Goal: Task Accomplishment & Management: Manage account settings

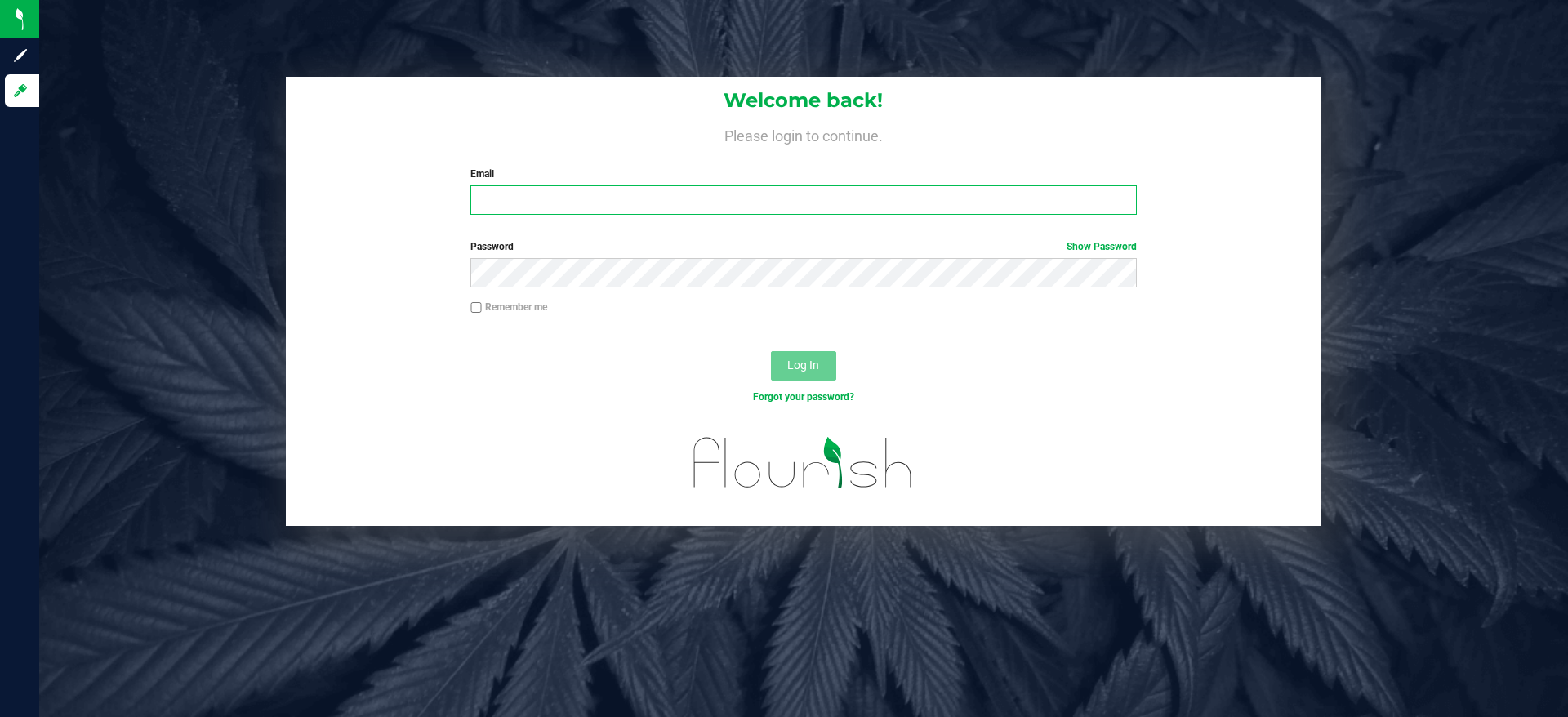
click at [673, 201] on input "Email" at bounding box center [803, 199] width 666 height 29
type input "[EMAIL_ADDRESS][DOMAIN_NAME]"
click at [673, 258] on div "Password Show Password" at bounding box center [803, 263] width 690 height 48
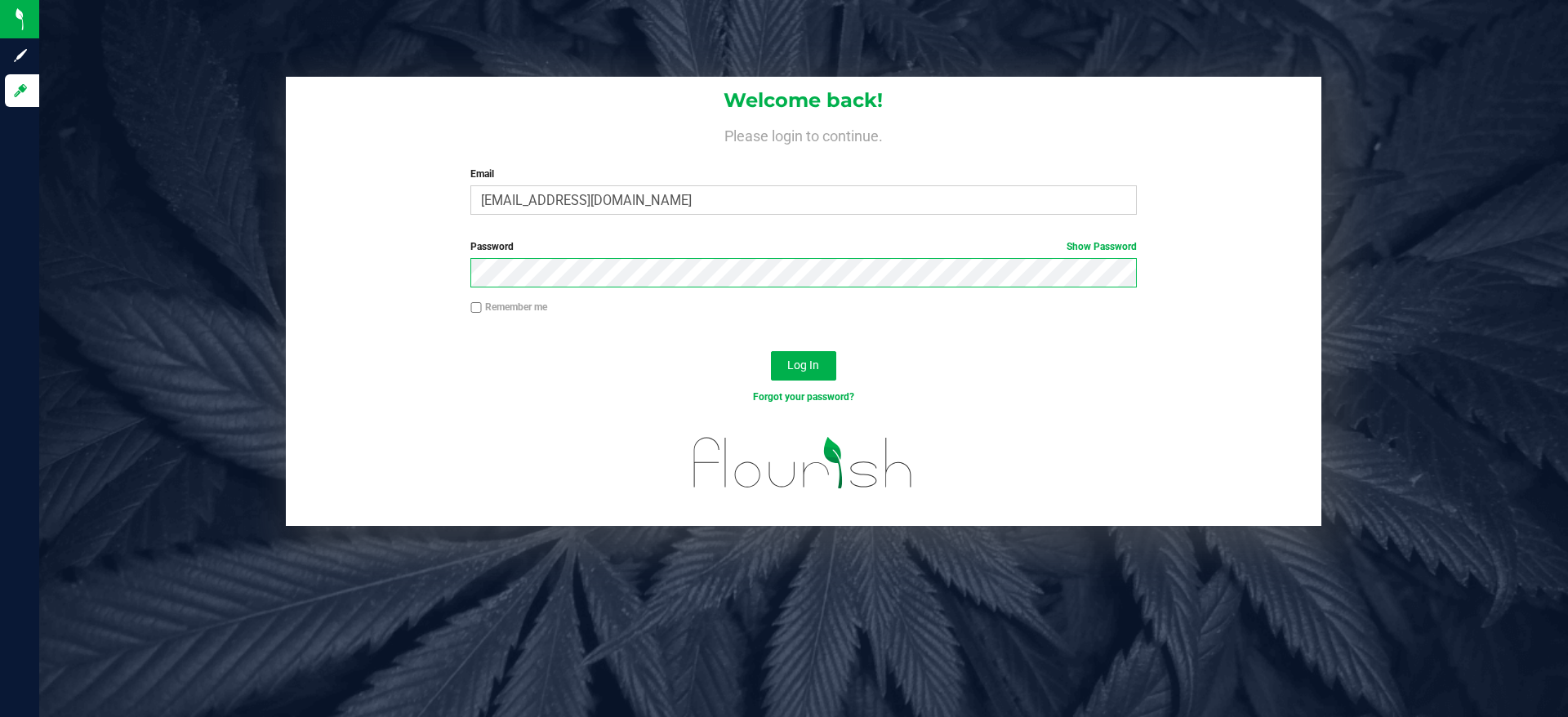
click at [771, 351] on button "Log In" at bounding box center [803, 365] width 65 height 29
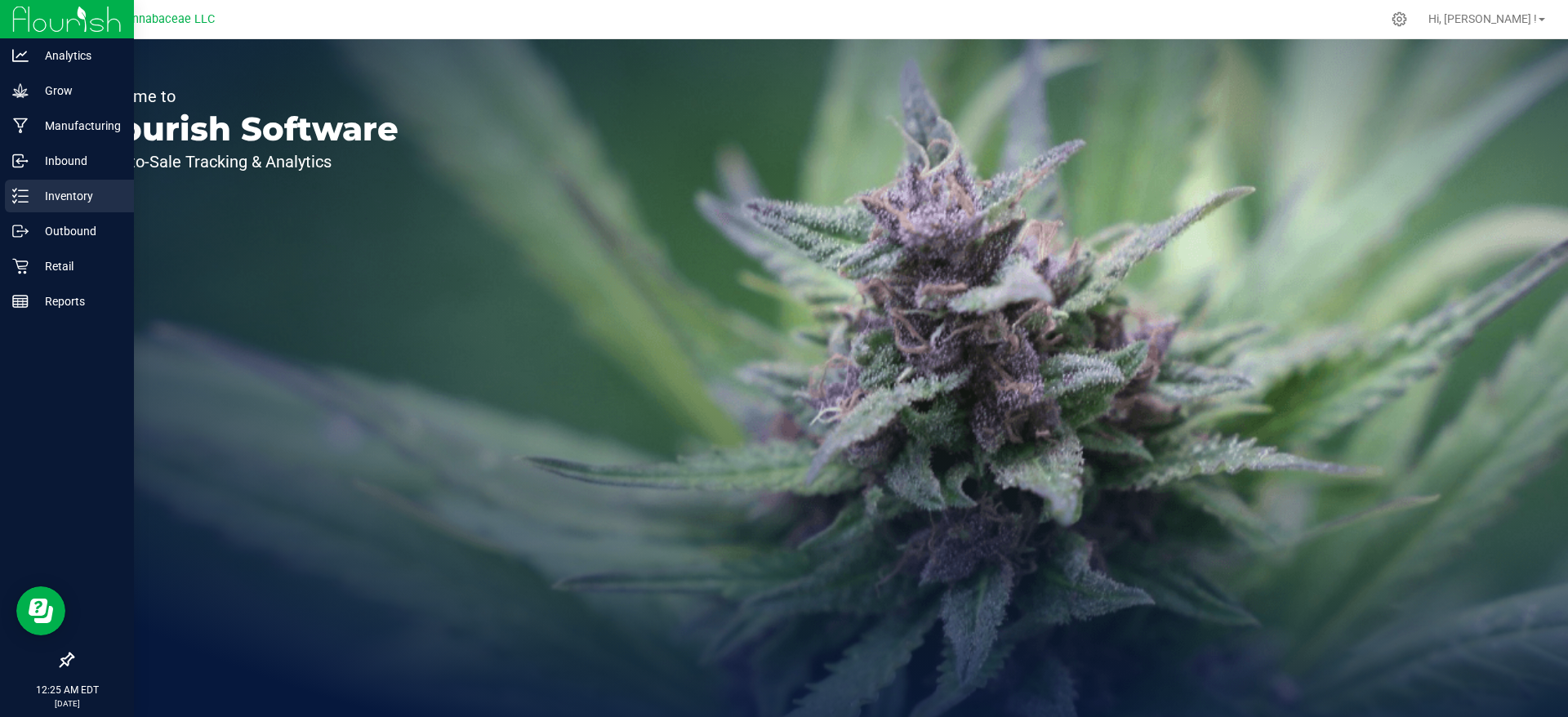
click at [28, 193] on icon at bounding box center [20, 196] width 16 height 16
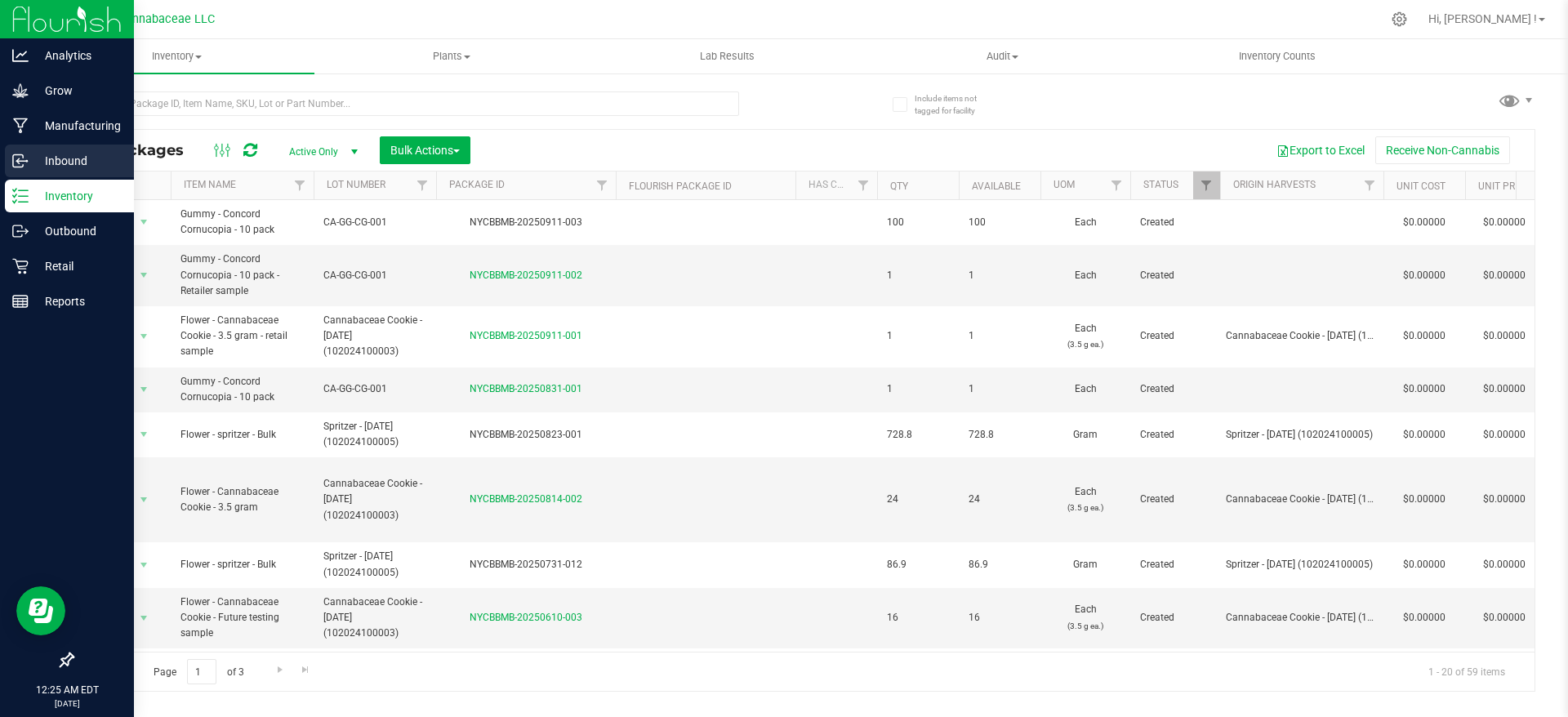
click at [56, 149] on div "Inbound" at bounding box center [69, 161] width 129 height 33
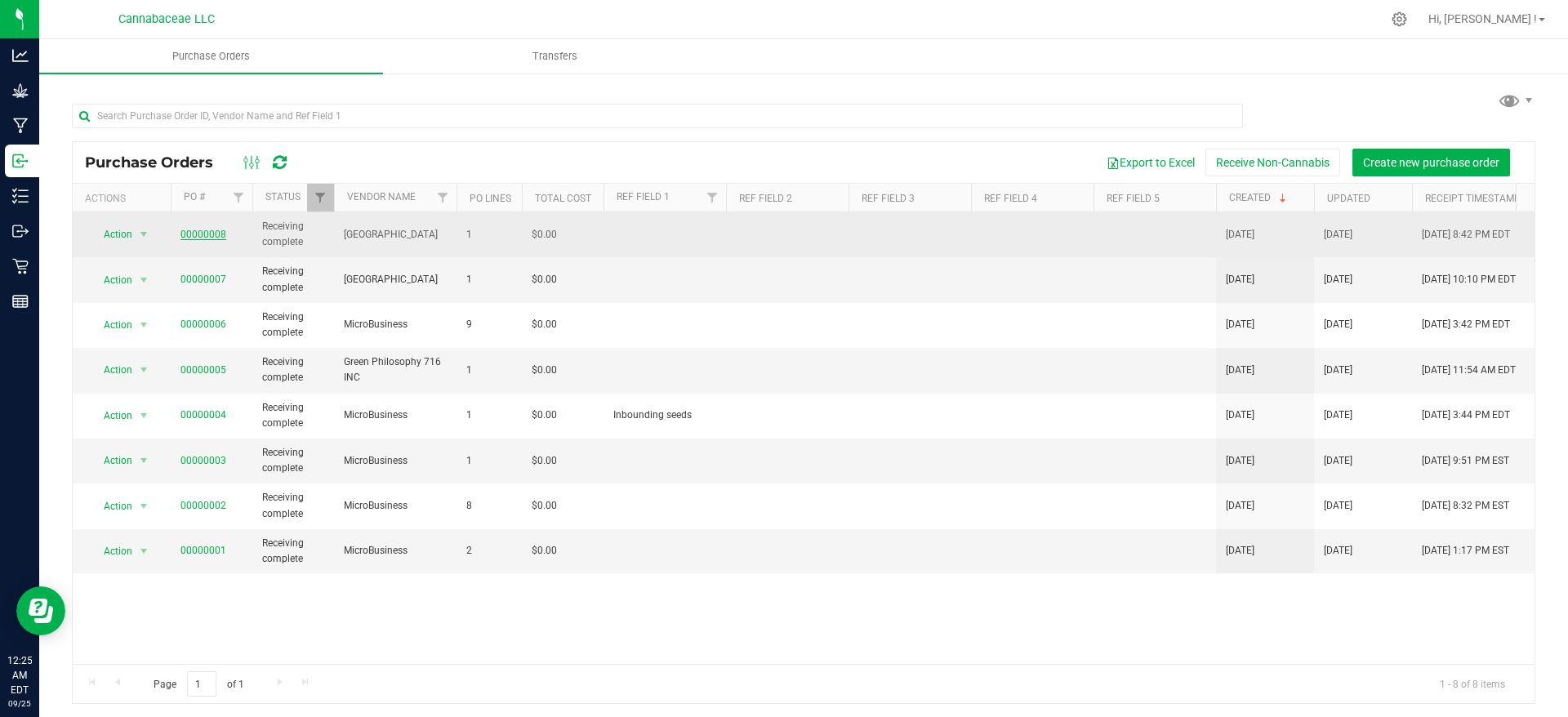
click at [212, 237] on link "00000008" at bounding box center [203, 234] width 46 height 11
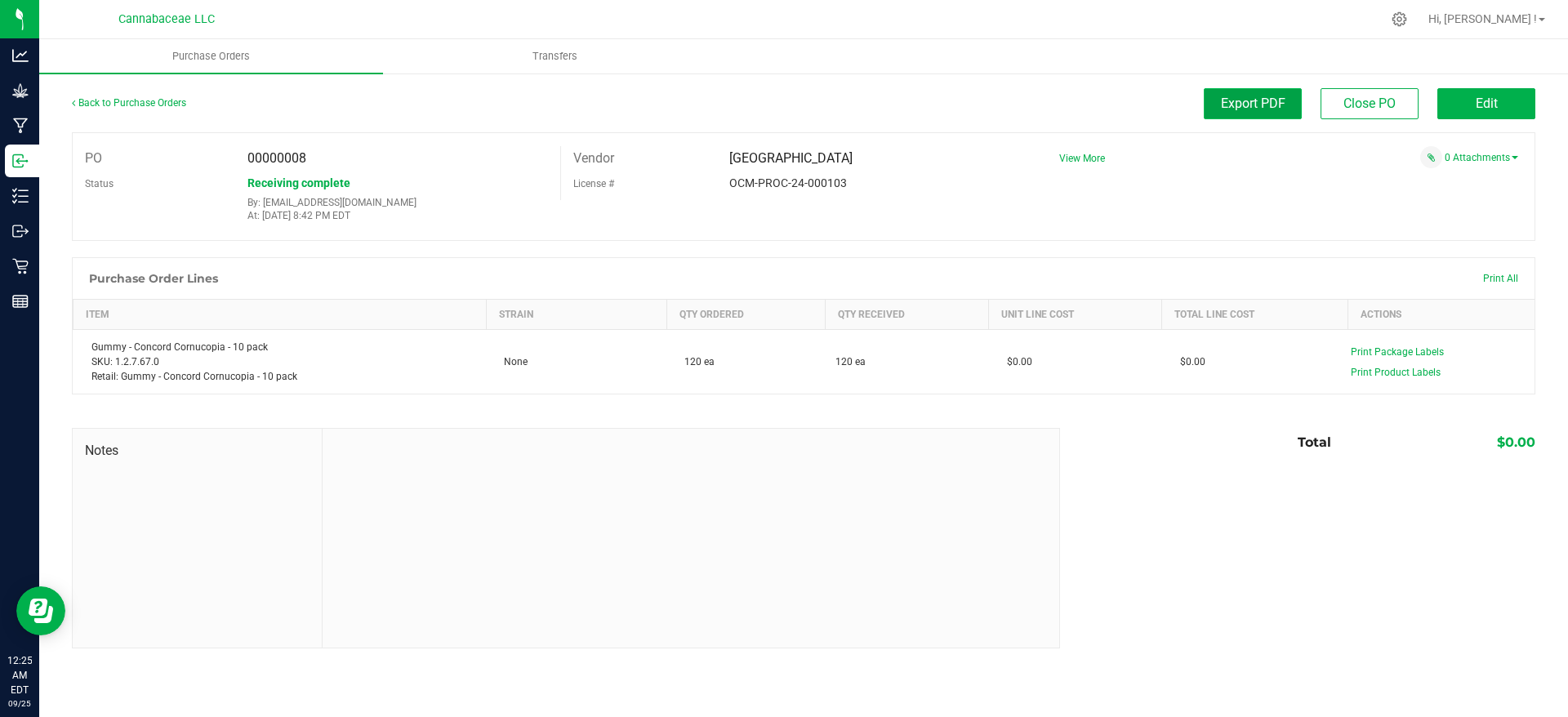
click at [1276, 111] on button "Export PDF" at bounding box center [1253, 104] width 98 height 31
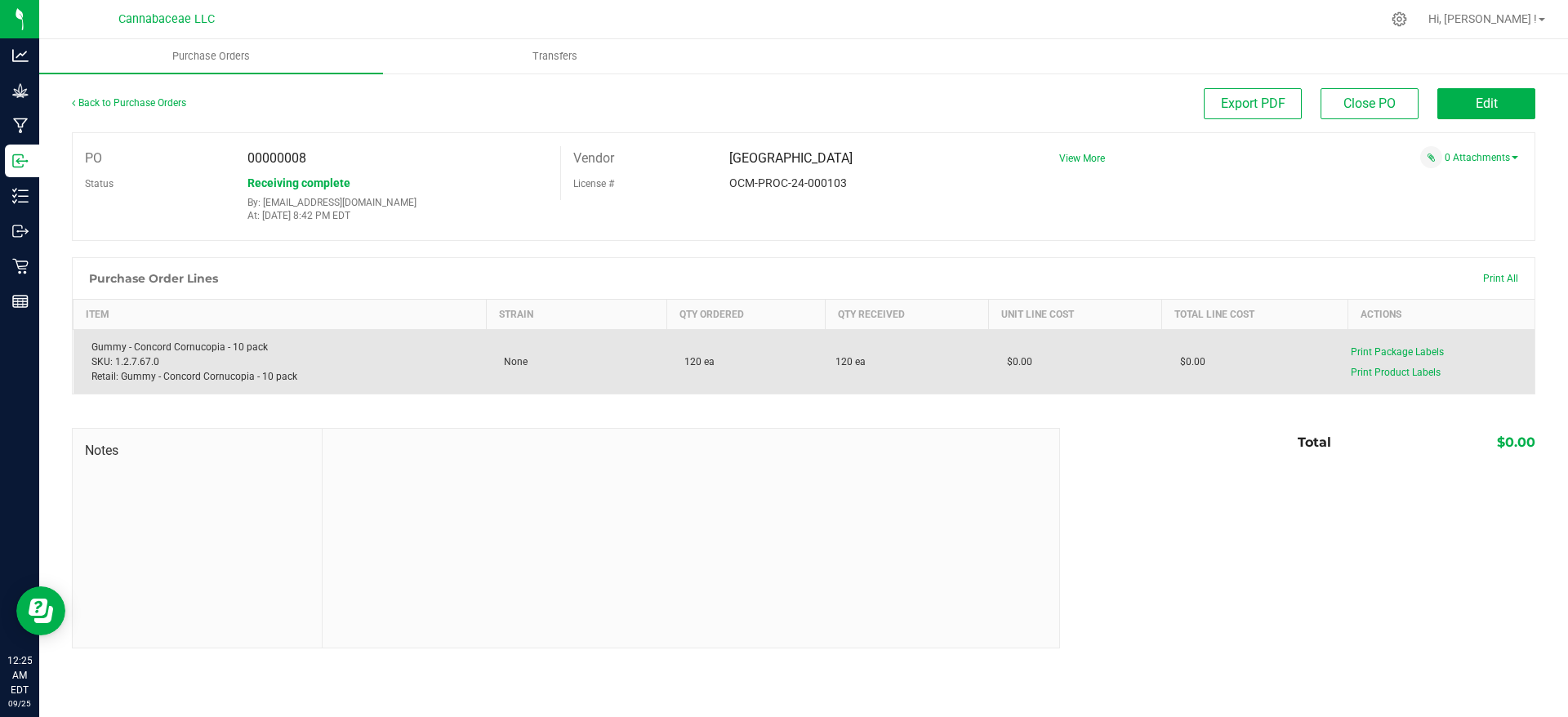
click at [244, 351] on div "Gummy - Concord Cornucopia - 10 pack SKU: 1.2.7.67.0 Retail: Gummy - Concord Co…" at bounding box center [280, 361] width 394 height 44
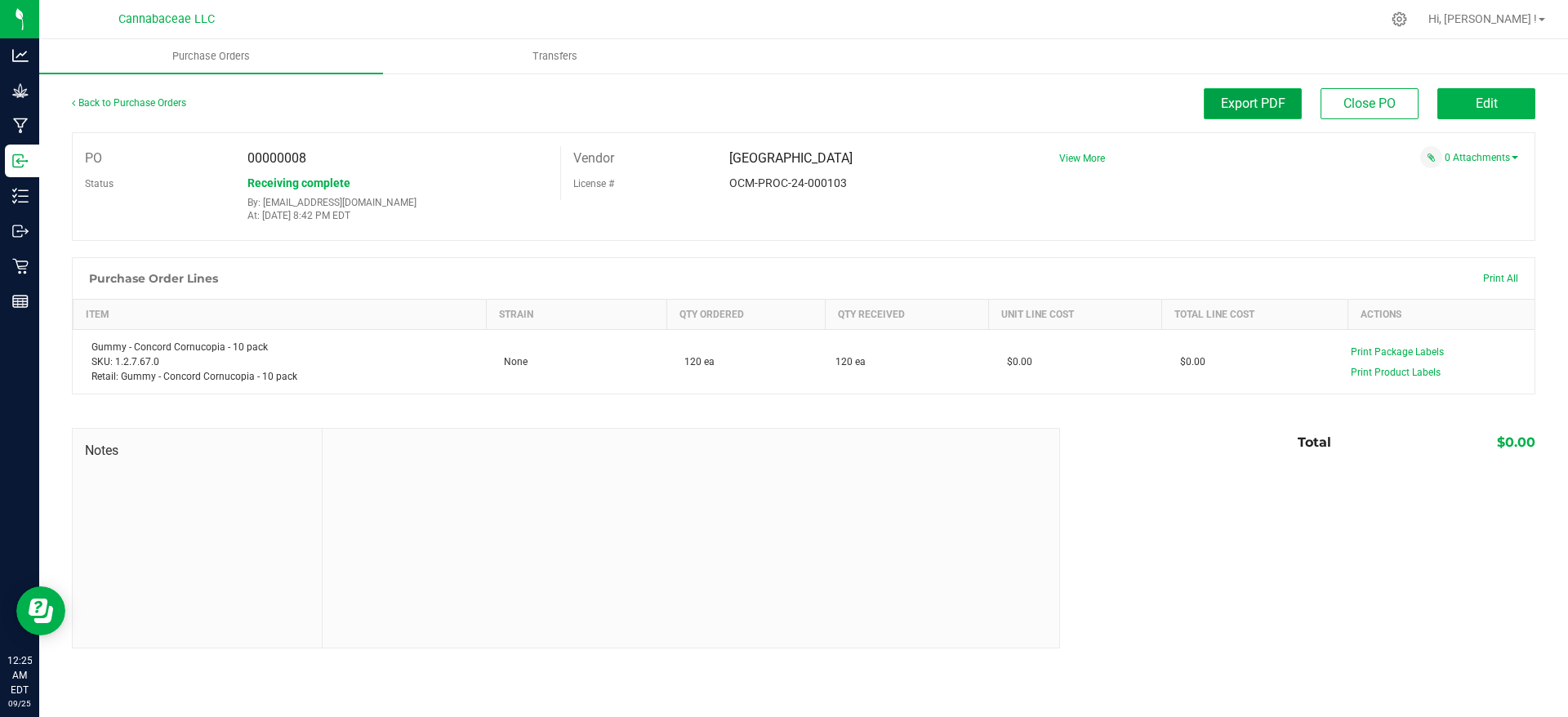
click at [1264, 115] on button "Export PDF" at bounding box center [1253, 104] width 98 height 31
click at [555, 60] on span "Transfers" at bounding box center [555, 56] width 89 height 15
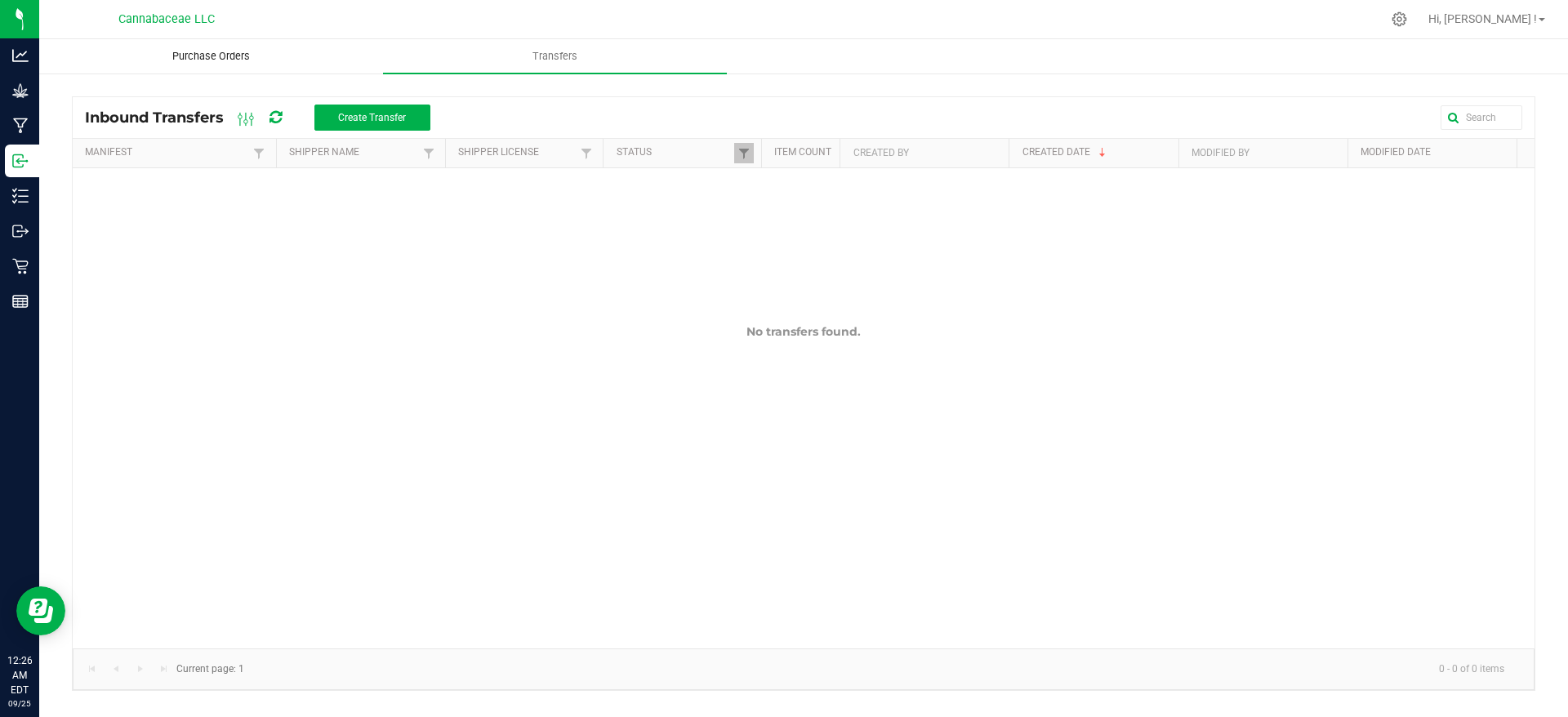
click at [214, 60] on span "Purchase Orders" at bounding box center [211, 56] width 121 height 15
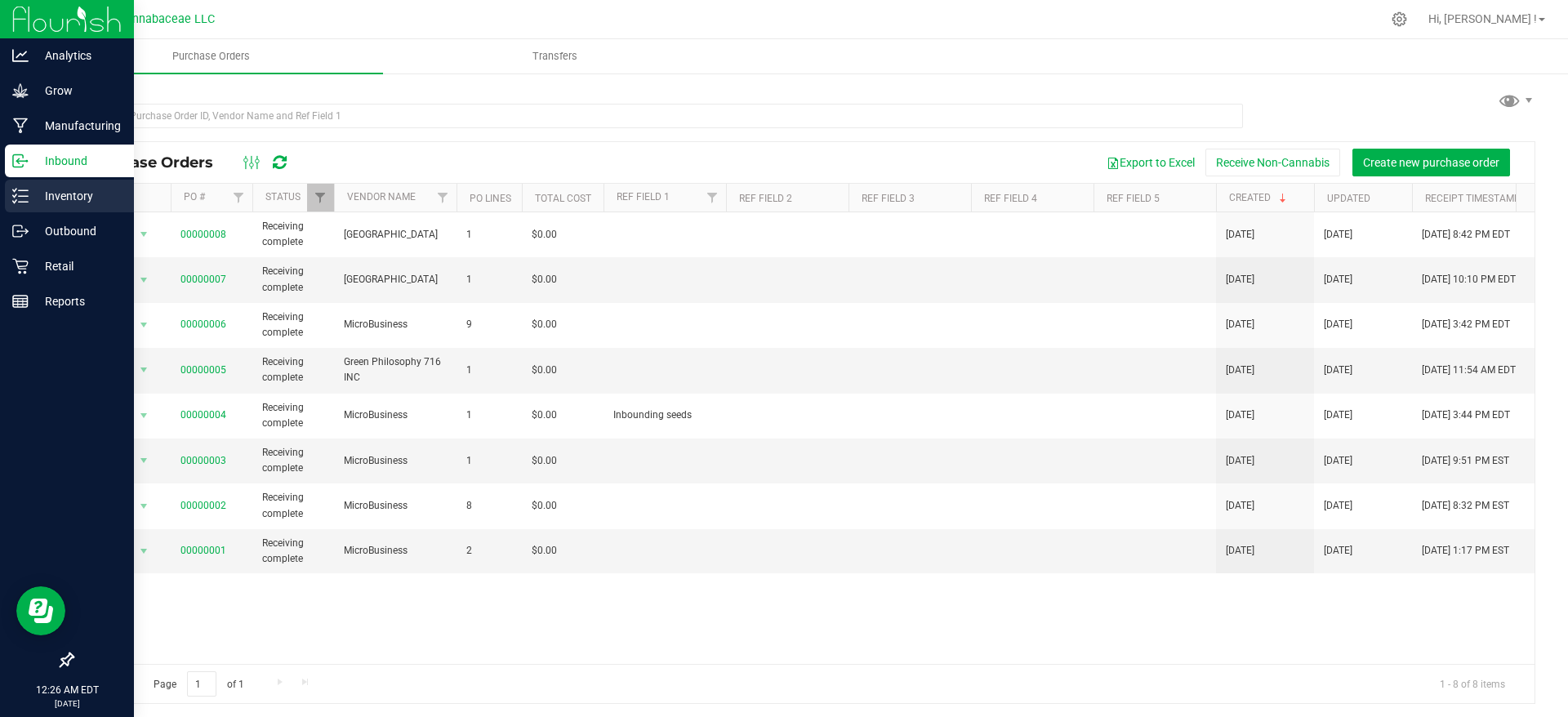
click at [62, 190] on p "Inventory" at bounding box center [77, 196] width 98 height 20
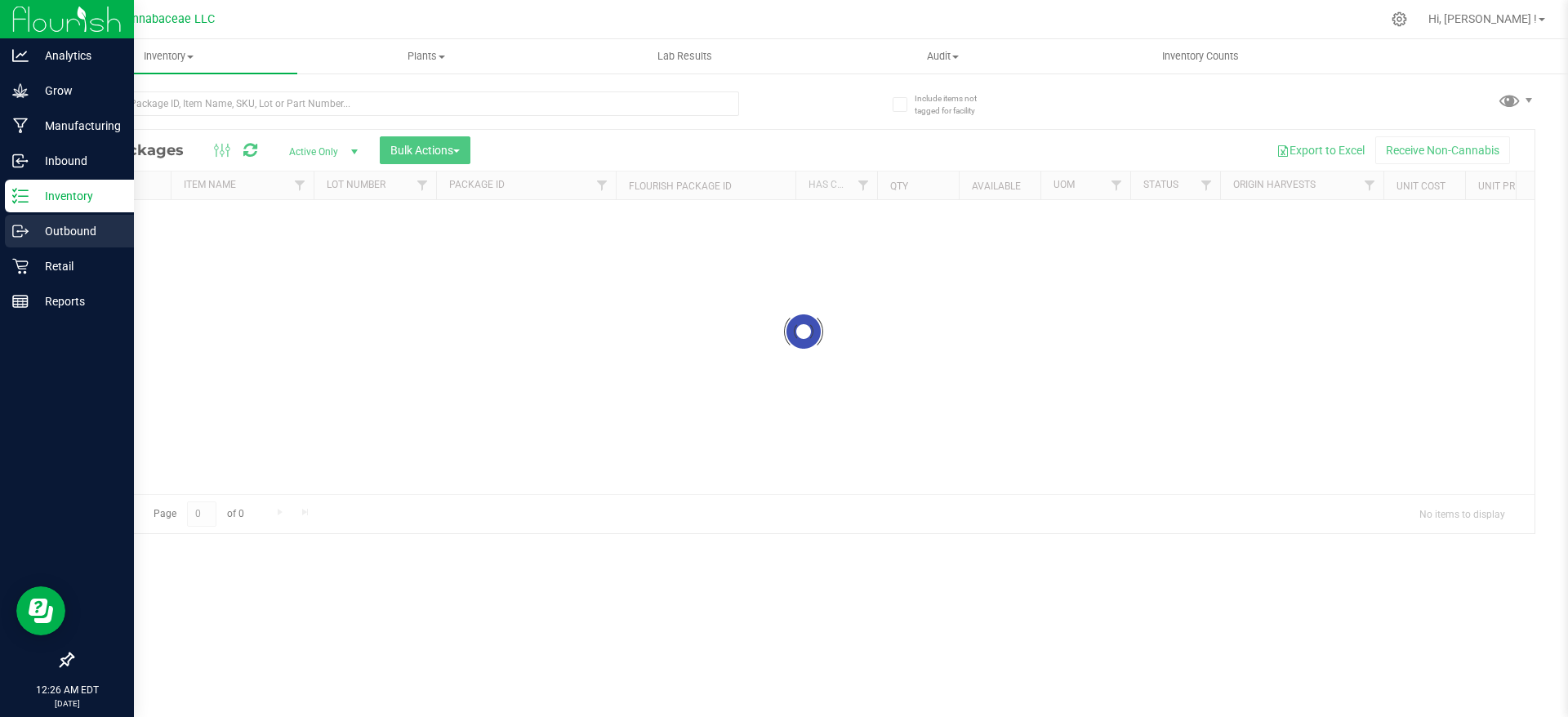
click at [62, 223] on p "Outbound" at bounding box center [77, 231] width 98 height 20
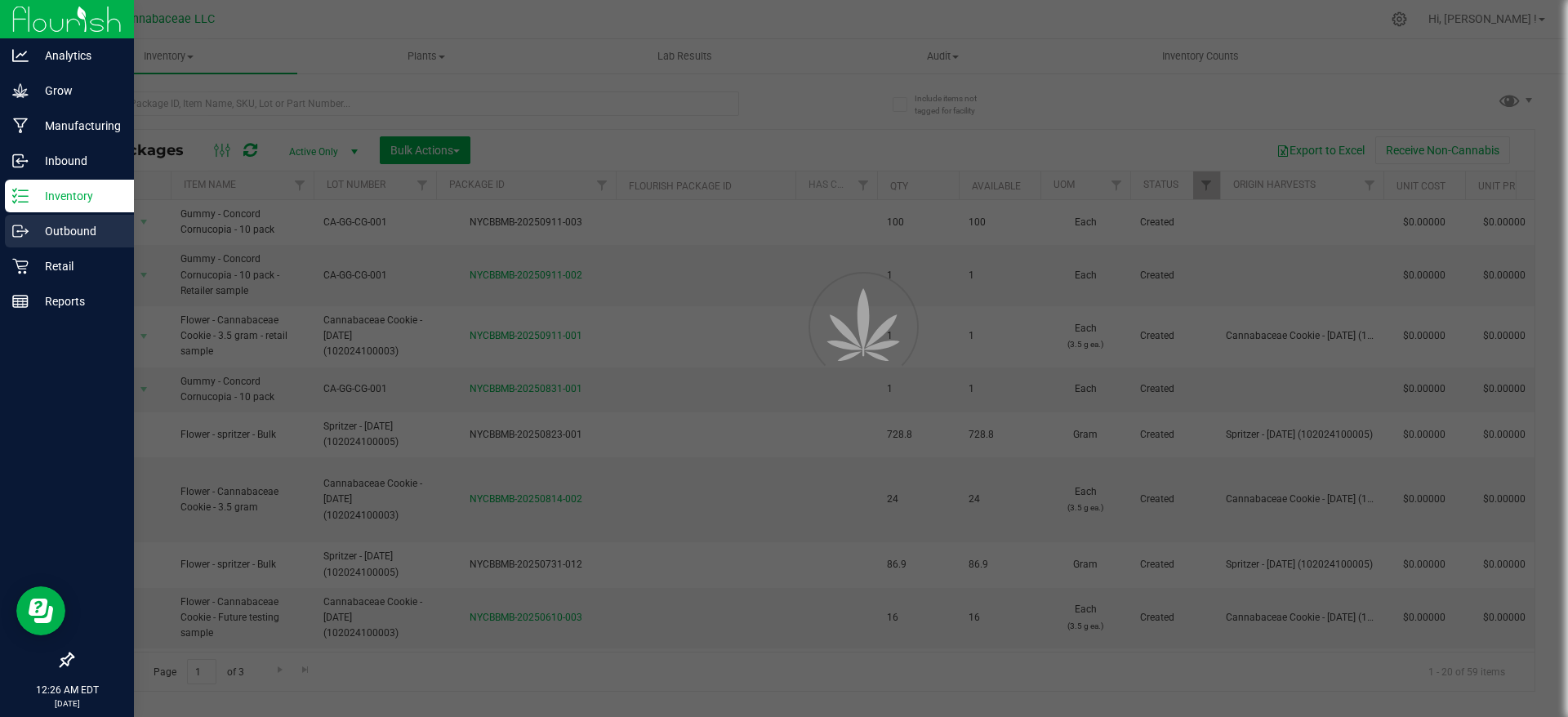
type input "[DATE]"
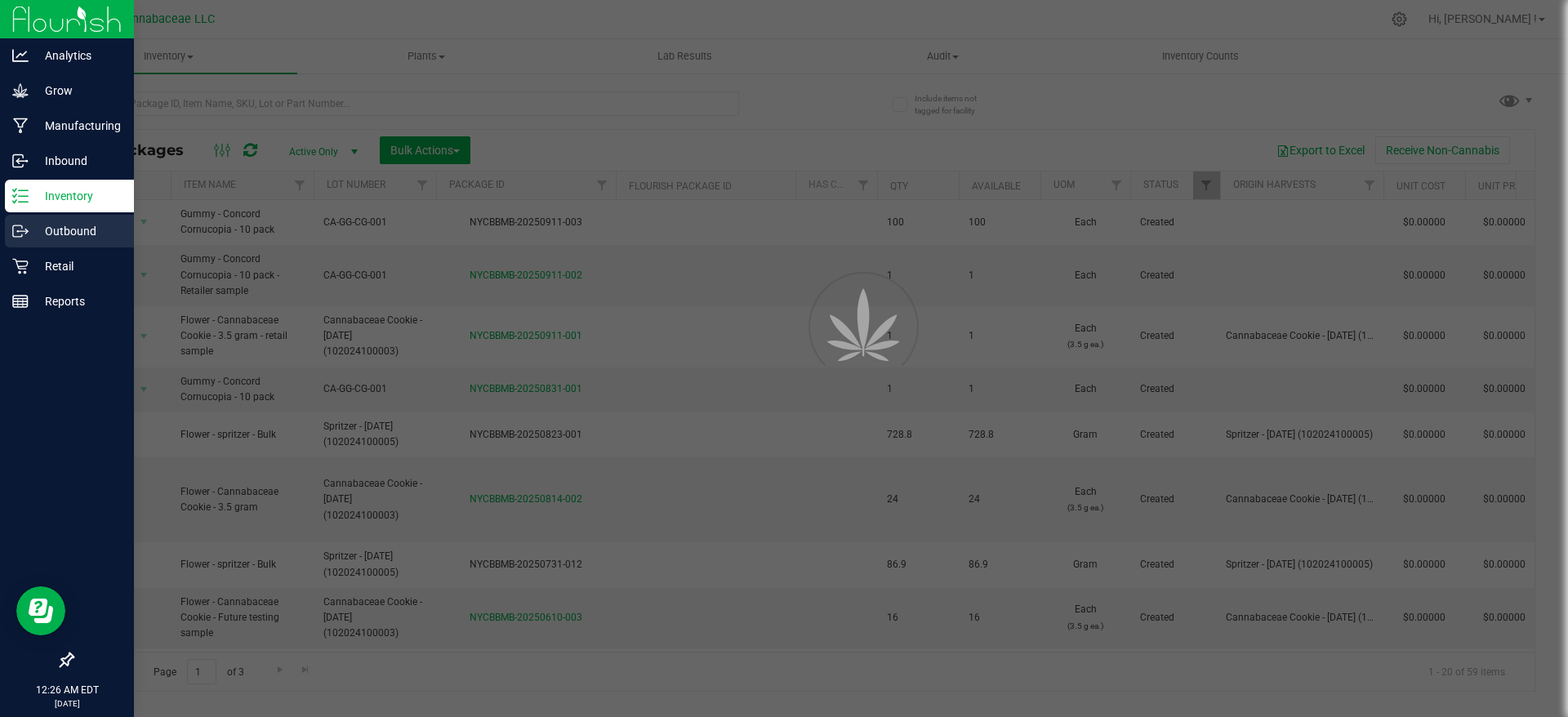
type input "[DATE]"
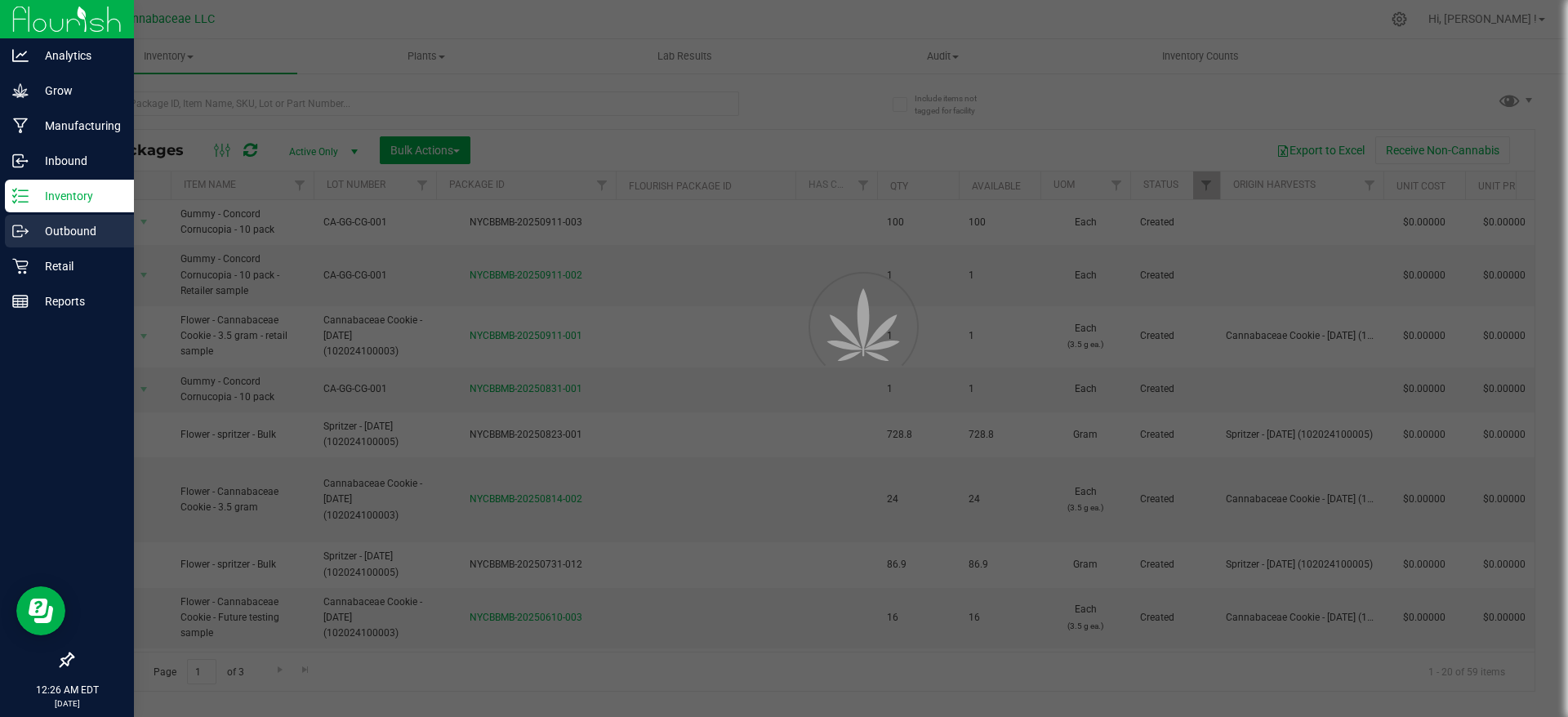
type input "[DATE]"
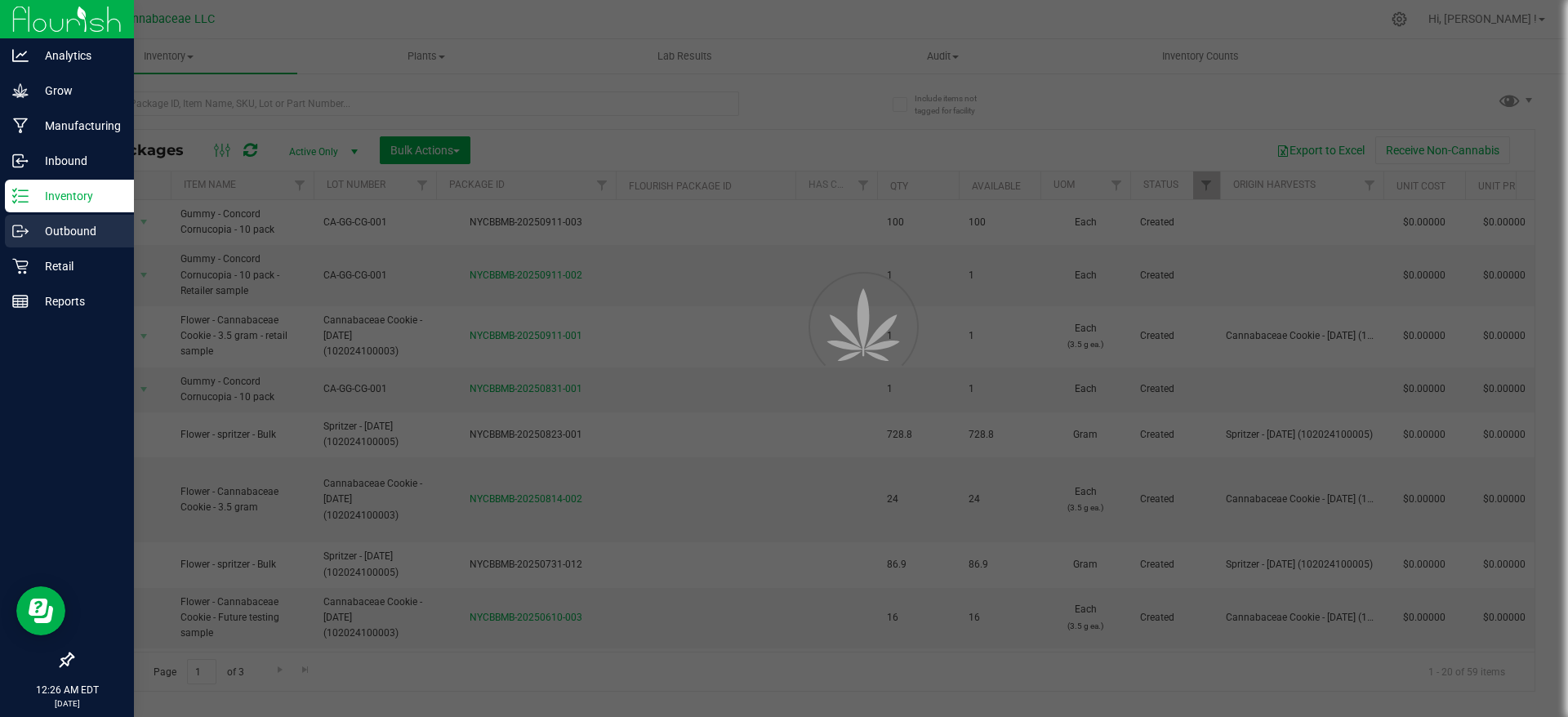
type input "[DATE]"
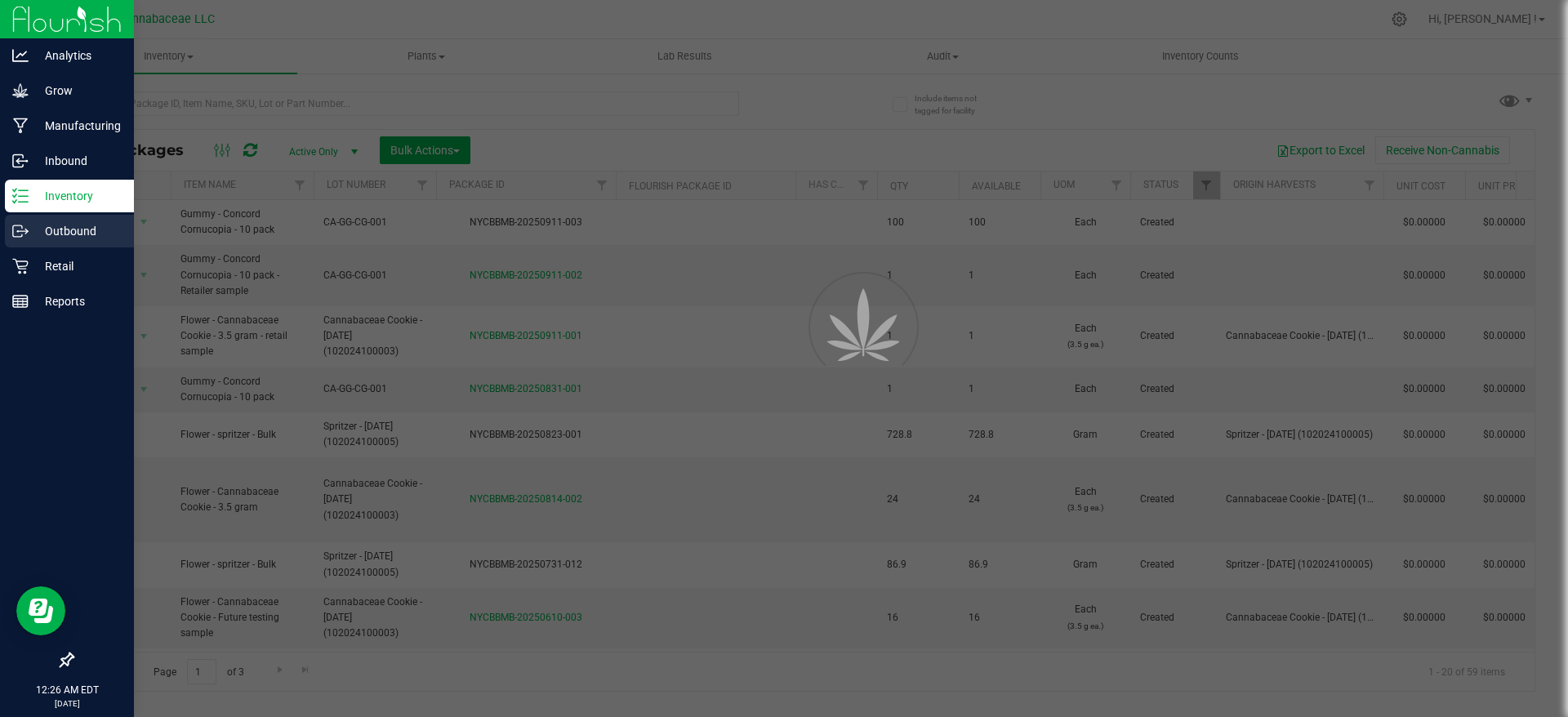
type input "[DATE]"
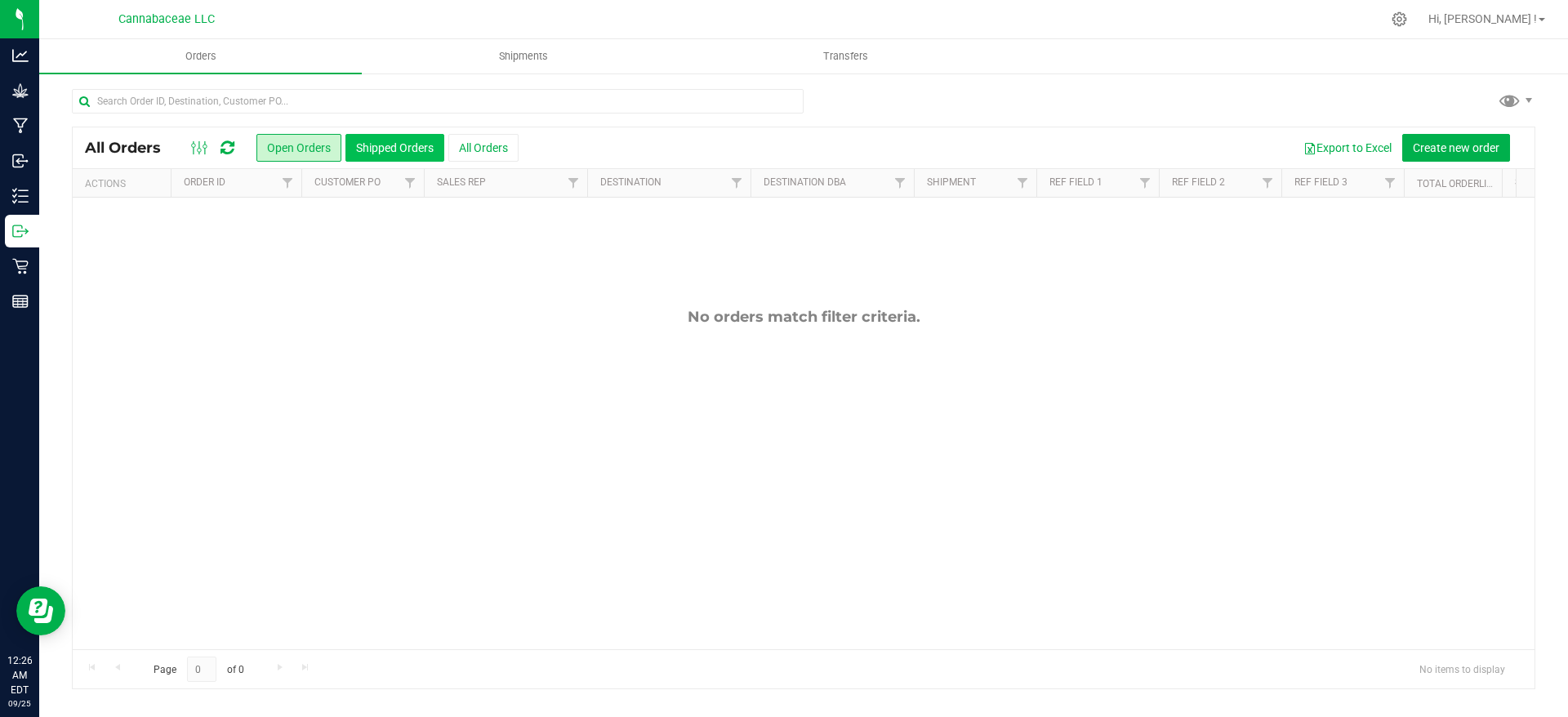
click at [394, 149] on button "Shipped Orders" at bounding box center [394, 148] width 99 height 28
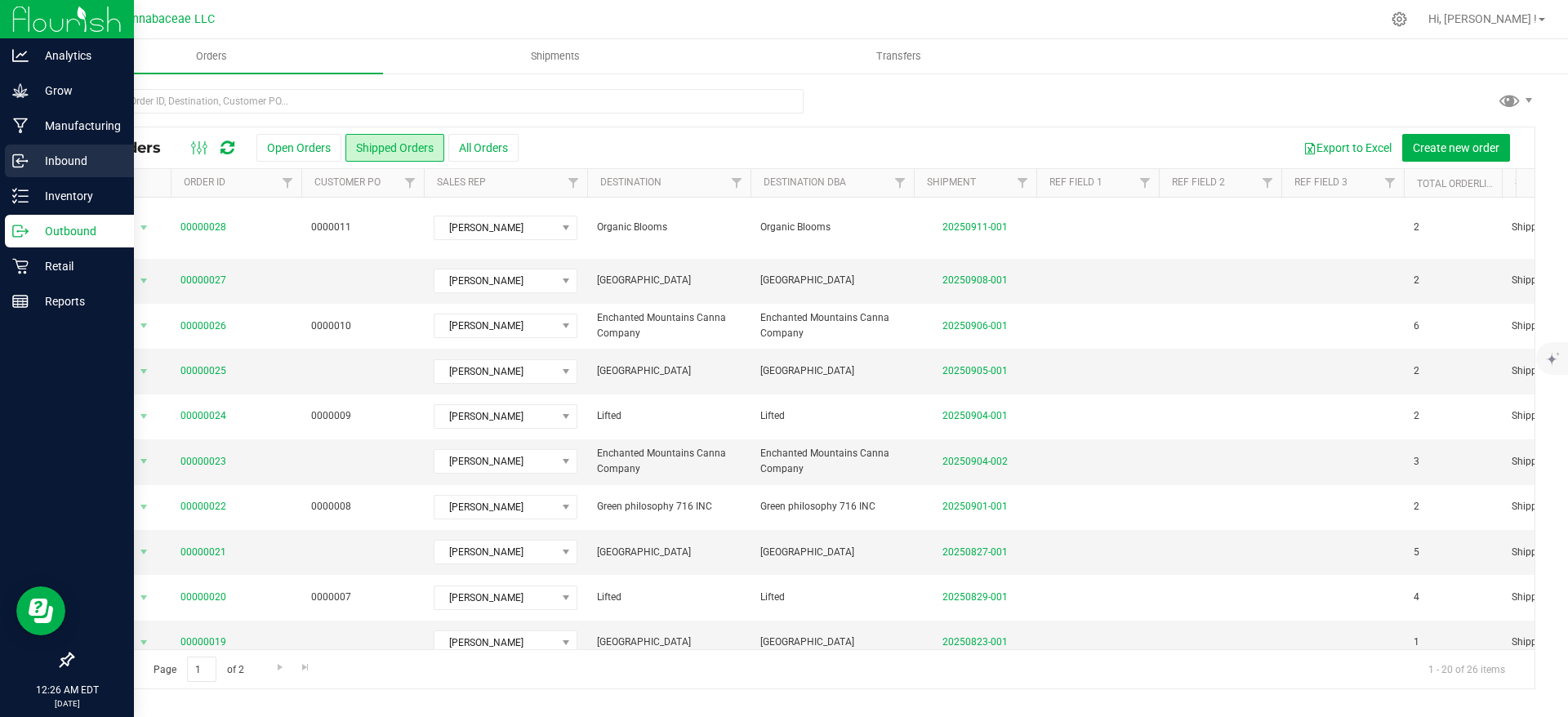
click at [94, 163] on p "Inbound" at bounding box center [77, 161] width 98 height 20
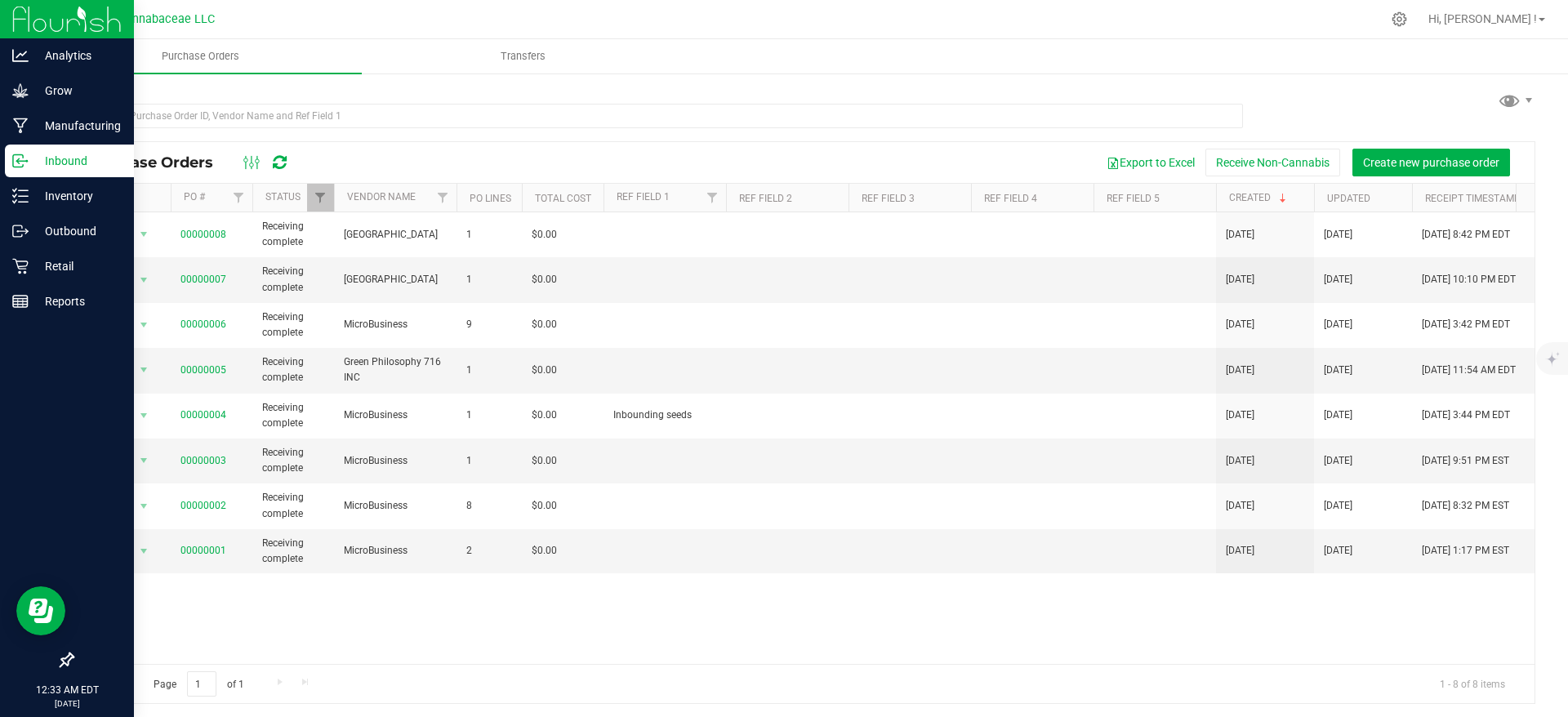
click at [4, 28] on div at bounding box center [67, 20] width 134 height 40
click at [58, 26] on img at bounding box center [67, 19] width 109 height 39
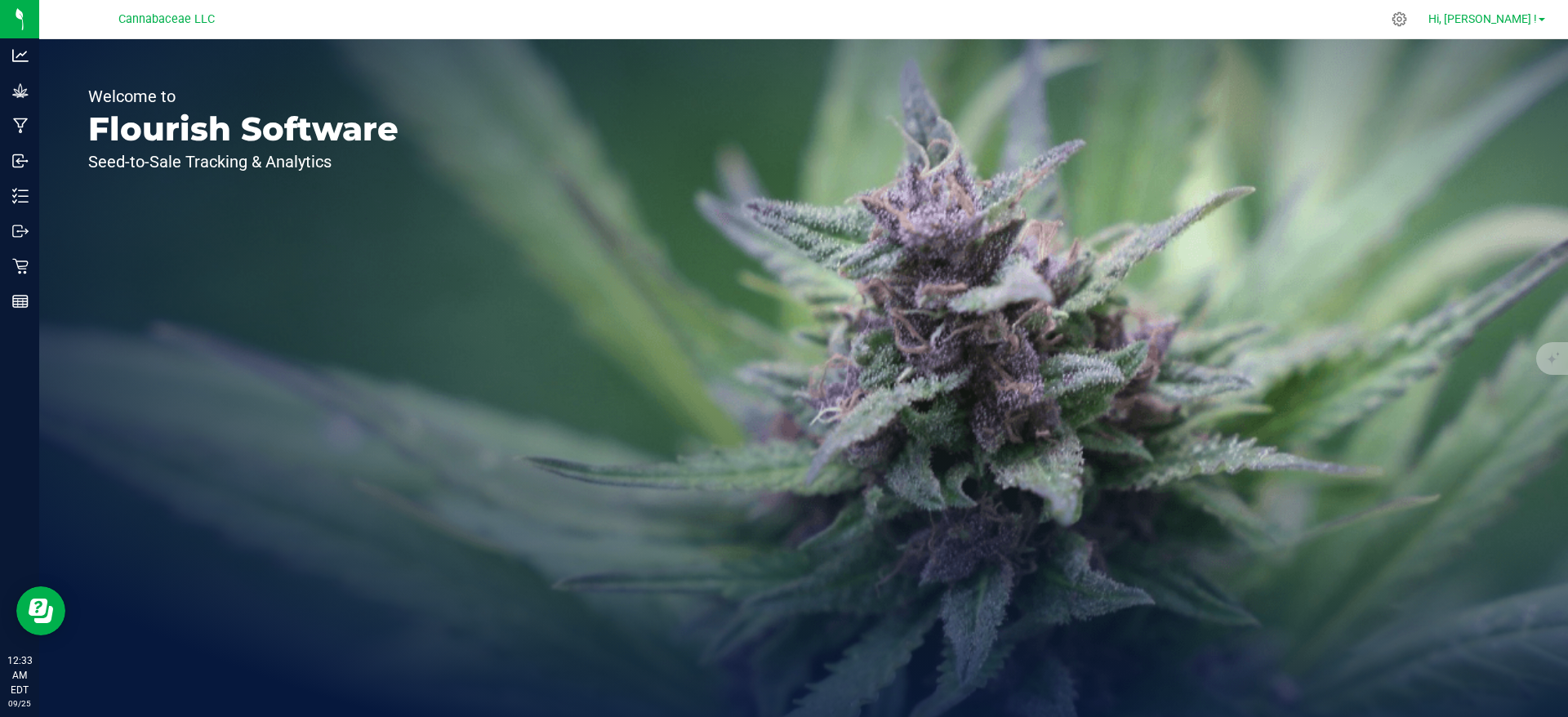
click at [1499, 15] on span "Hi, [PERSON_NAME] !" at bounding box center [1482, 19] width 108 height 13
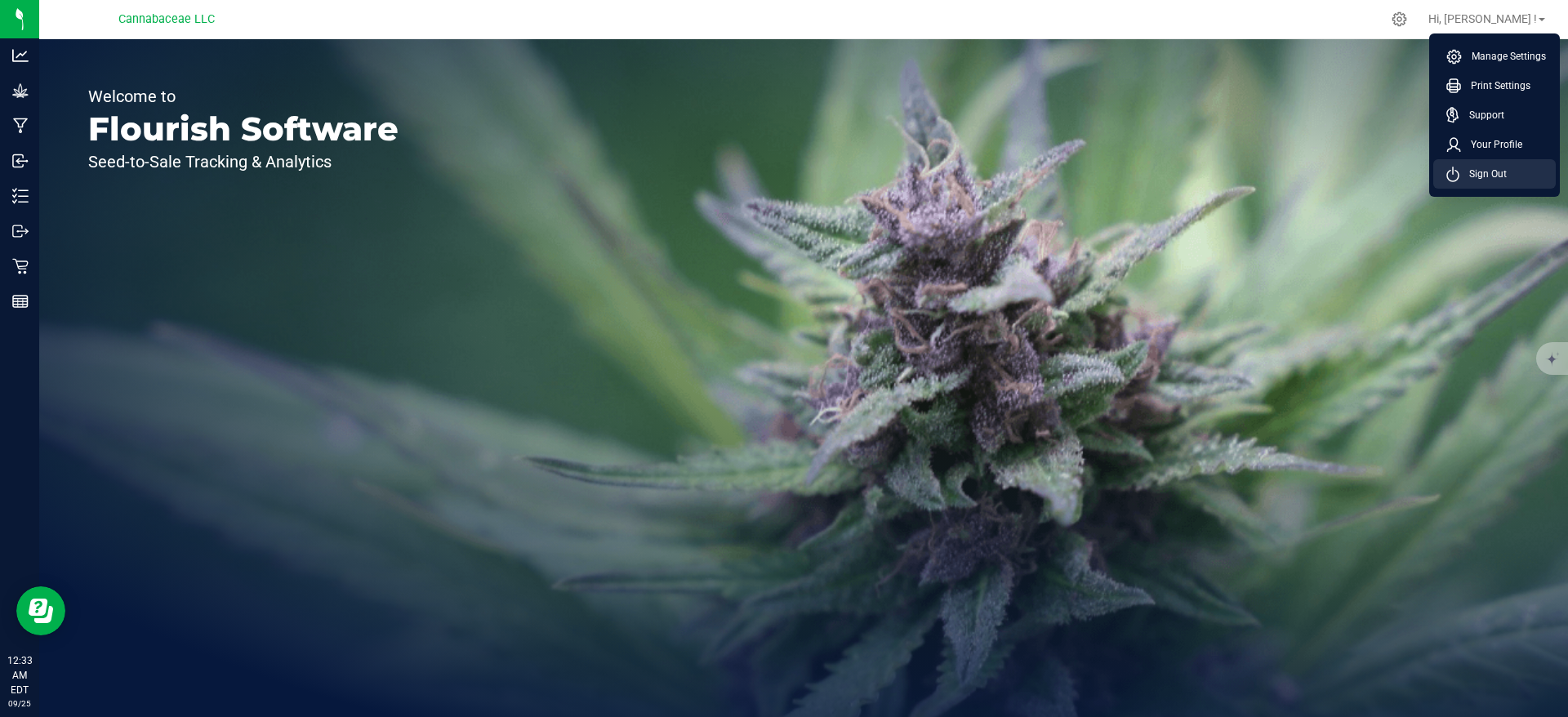
click at [1493, 169] on span "Sign Out" at bounding box center [1483, 173] width 47 height 16
